Goal: Task Accomplishment & Management: Manage account settings

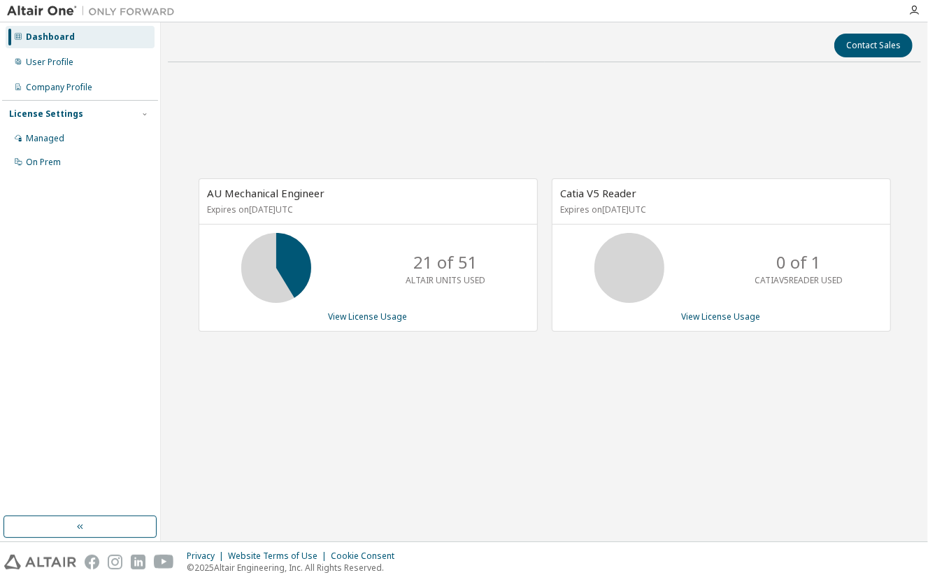
click at [487, 136] on div "AU Mechanical Engineer Expires on [DATE] UTC 21 of 51 ALTAIR UNITS USED View Li…" at bounding box center [544, 262] width 753 height 378
click at [461, 380] on div "AU Mechanical Engineer Expires on [DATE] UTC 21 of 51 ALTAIR UNITS USED View Li…" at bounding box center [544, 262] width 753 height 378
click at [539, 405] on div "AU Mechanical Engineer Expires on [DATE] UTC 21 of 51 ALTAIR UNITS USED View Li…" at bounding box center [544, 262] width 753 height 378
click at [399, 415] on div "AU Mechanical Engineer Expires on March 14, 2026 UTC 21 of 51 ALTAIR UNITS USED…" at bounding box center [544, 262] width 753 height 378
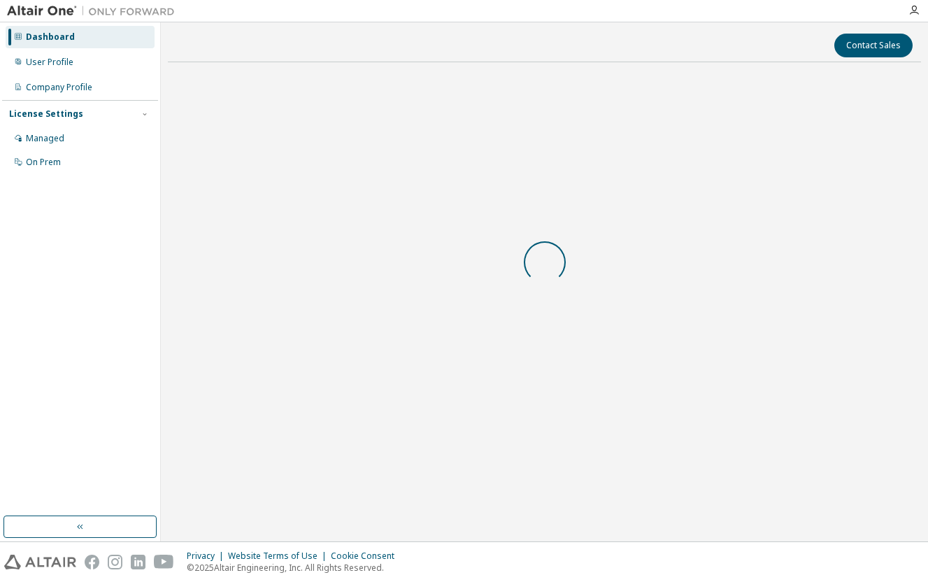
click at [408, 413] on div at bounding box center [544, 262] width 753 height 378
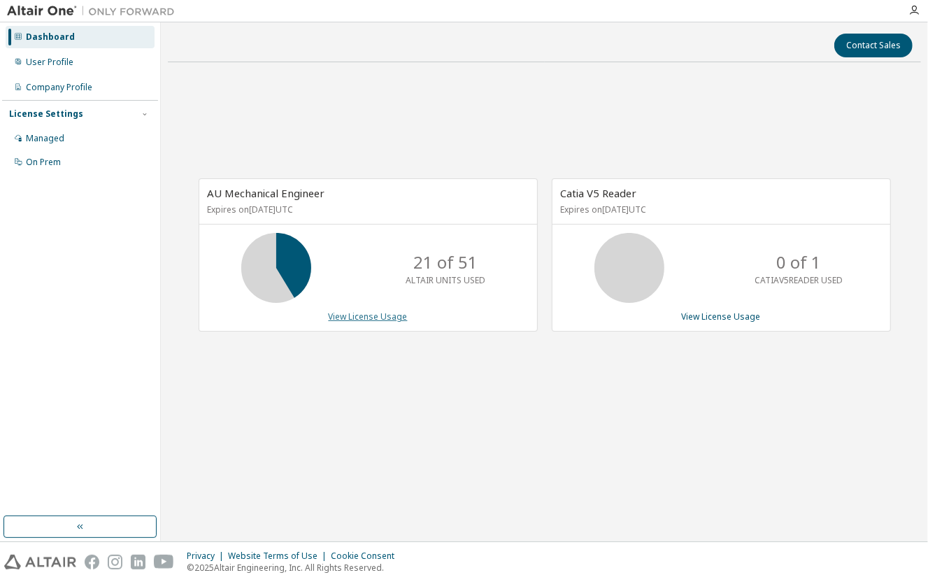
click at [363, 312] on link "View License Usage" at bounding box center [368, 316] width 79 height 12
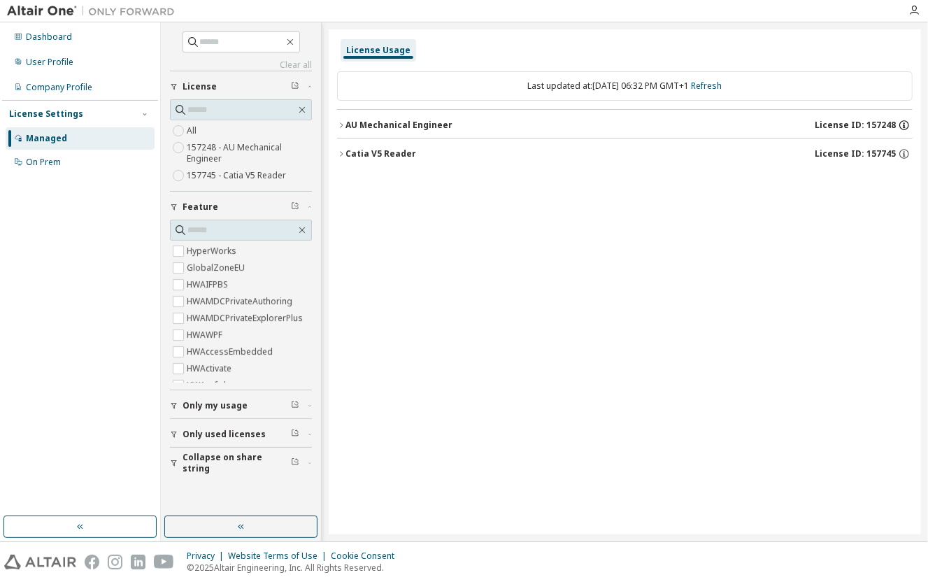
click at [908, 122] on icon "button" at bounding box center [904, 125] width 10 height 10
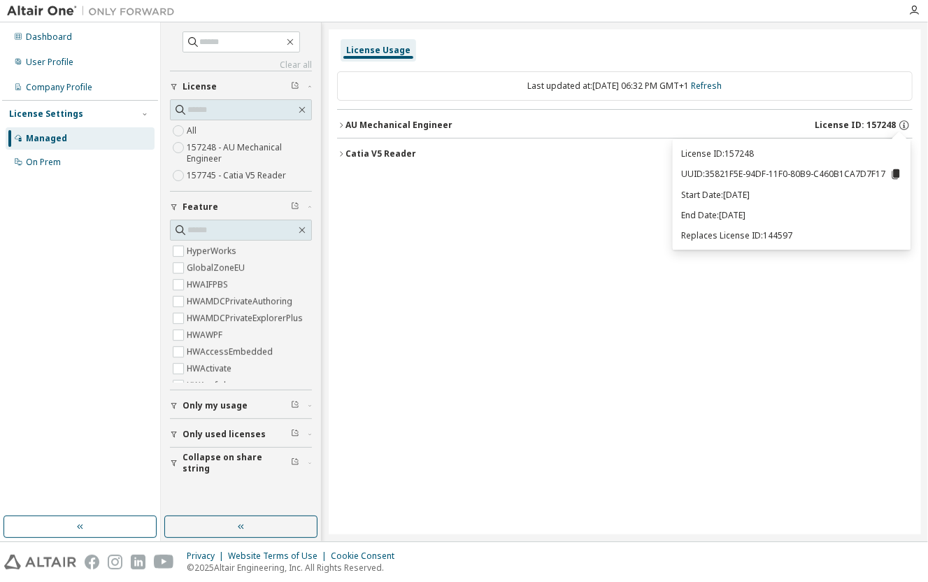
click at [448, 201] on div "License Usage Last updated at: Tue 2025-10-07 06:32 PM GMT+1 Refresh AU Mechani…" at bounding box center [625, 281] width 592 height 505
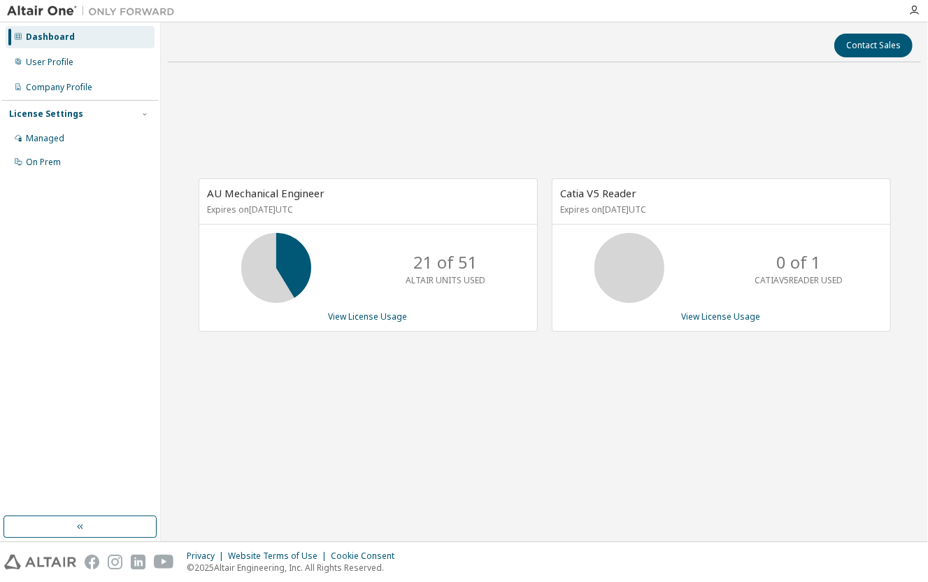
click at [555, 431] on div "AU Mechanical Engineer Expires on [DATE] UTC 21 of 51 ALTAIR UNITS USED View Li…" at bounding box center [544, 262] width 753 height 378
